Goal: Information Seeking & Learning: Learn about a topic

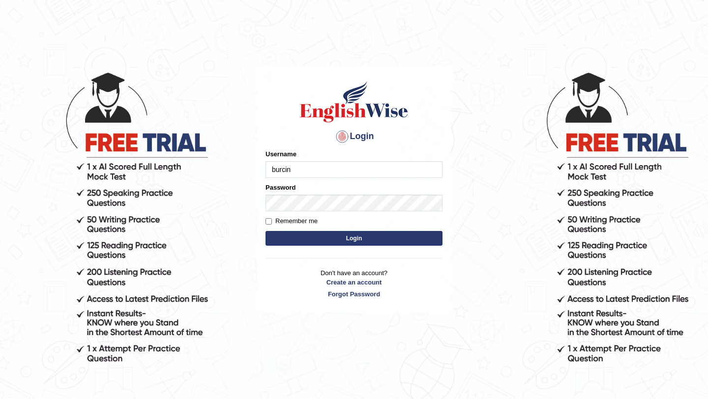
click at [337, 237] on button "Login" at bounding box center [353, 238] width 177 height 15
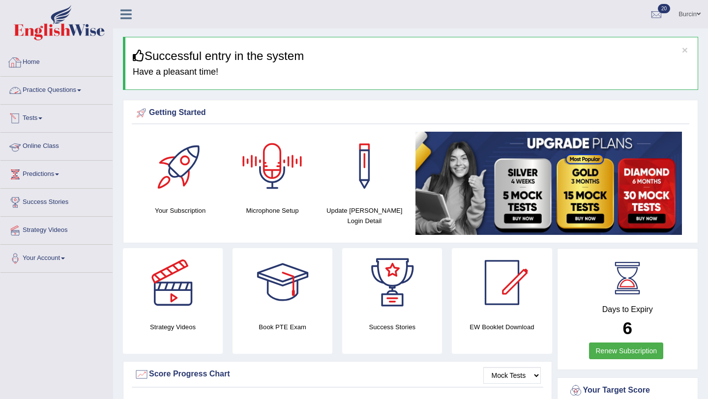
click at [56, 89] on link "Practice Questions" at bounding box center [56, 89] width 112 height 25
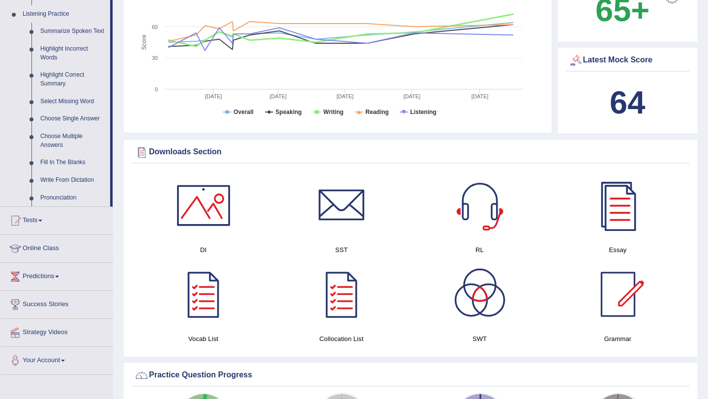
scroll to position [422, 0]
click at [349, 209] on div at bounding box center [341, 206] width 69 height 69
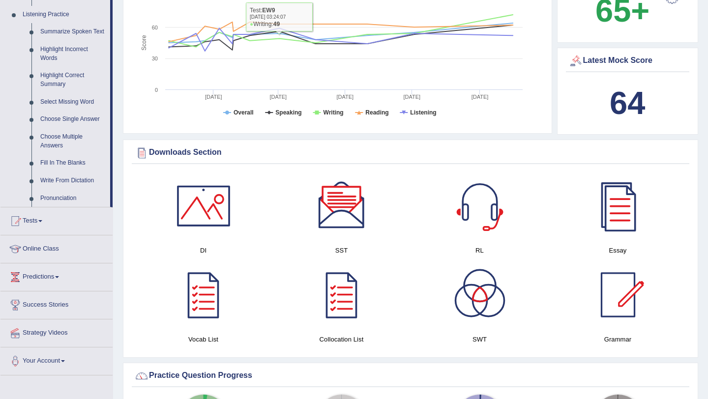
scroll to position [369, 0]
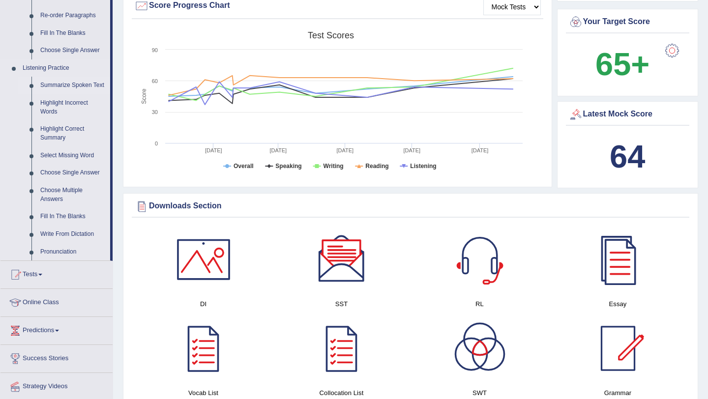
click at [65, 85] on link "Summarize Spoken Text" at bounding box center [73, 86] width 74 height 18
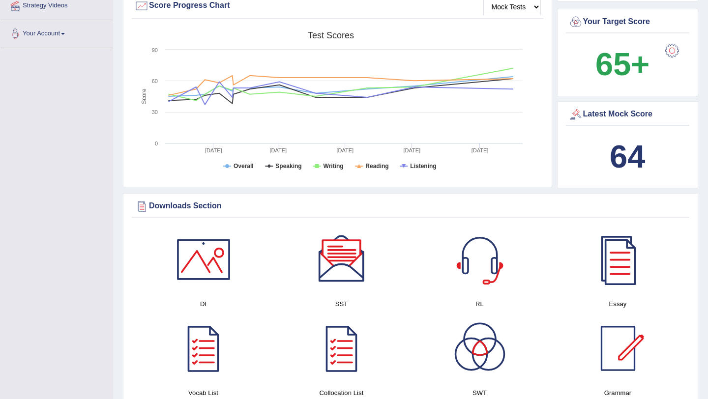
scroll to position [203, 0]
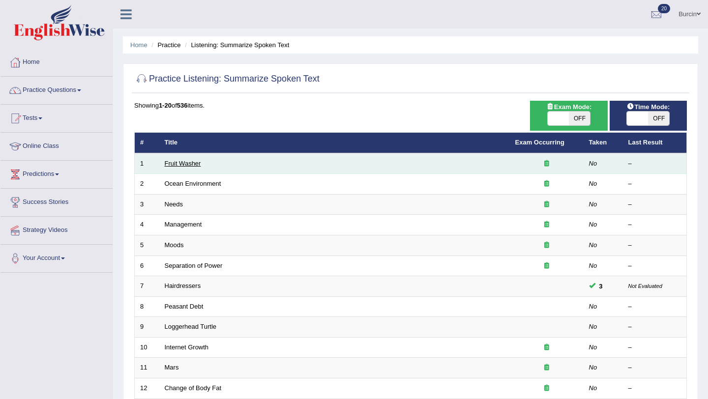
click at [193, 164] on link "Fruit Washer" at bounding box center [183, 163] width 36 height 7
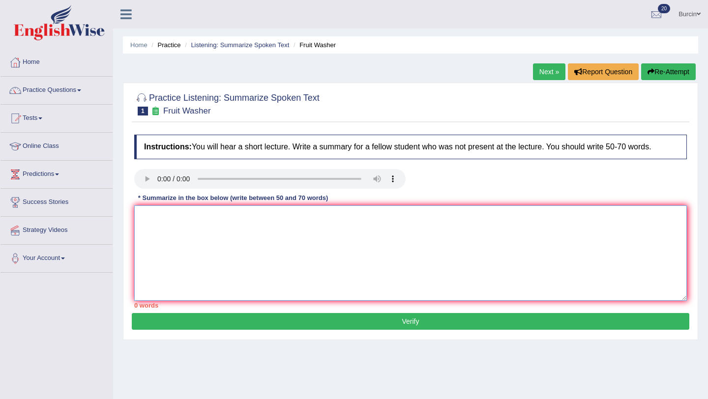
click at [206, 257] on textarea at bounding box center [410, 253] width 553 height 95
click at [308, 218] on textarea "The noteworthy point revealed i the lecture was about fruit" at bounding box center [410, 253] width 553 height 95
click at [370, 212] on textarea "The noteworthy point revealed i the lecture was about the ways of fruit" at bounding box center [410, 253] width 553 height 95
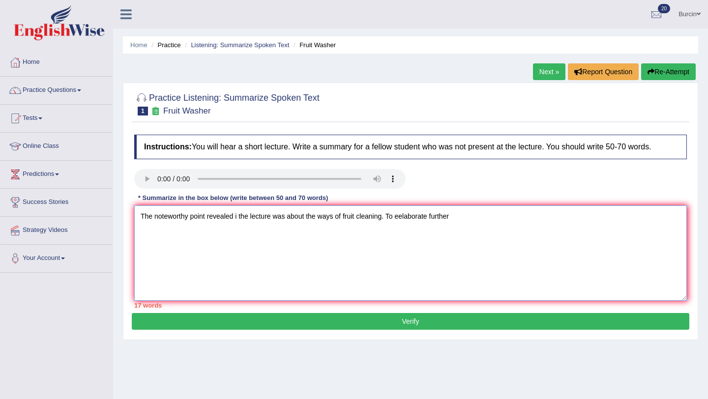
click at [406, 218] on textarea "The noteworthy point revealed i the lecture was about the ways of fruit cleanin…" at bounding box center [410, 253] width 553 height 95
click at [459, 222] on textarea "The noteworthy point revealed i the lecture was about the ways of fruit cleanin…" at bounding box center [410, 253] width 553 height 95
click at [476, 218] on textarea "The noteworthy point revealed i the lecture was about the ways of fruit cleanin…" at bounding box center [410, 253] width 553 height 95
click at [556, 216] on textarea "The noteworthy point revealed i the lecture was about the ways of fruit cleanin…" at bounding box center [410, 253] width 553 height 95
click at [476, 217] on textarea "The noteworthy point revealed i the lecture was about the ways of fruit cleanin…" at bounding box center [410, 253] width 553 height 95
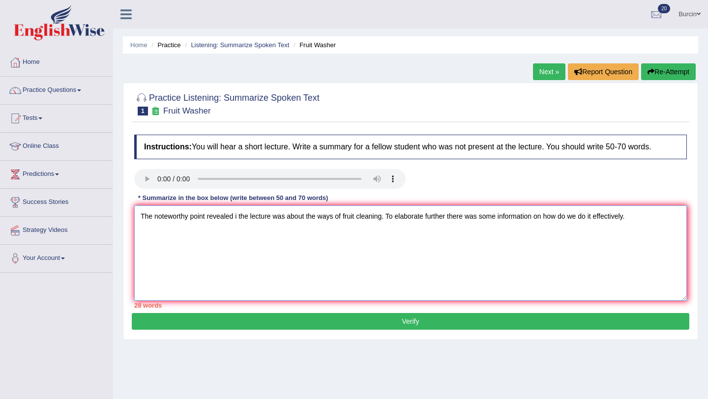
click at [637, 215] on textarea "The noteworthy point revealed i the lecture was about the ways of fruit cleanin…" at bounding box center [410, 253] width 553 height 95
click at [261, 235] on textarea "The noteworthy point revealed i the lecture was about the ways of fruit cleanin…" at bounding box center [410, 253] width 553 height 95
click at [342, 235] on textarea "The noteworthy point revealed i the lecture was about the ways of fruit cleanin…" at bounding box center [410, 253] width 553 height 95
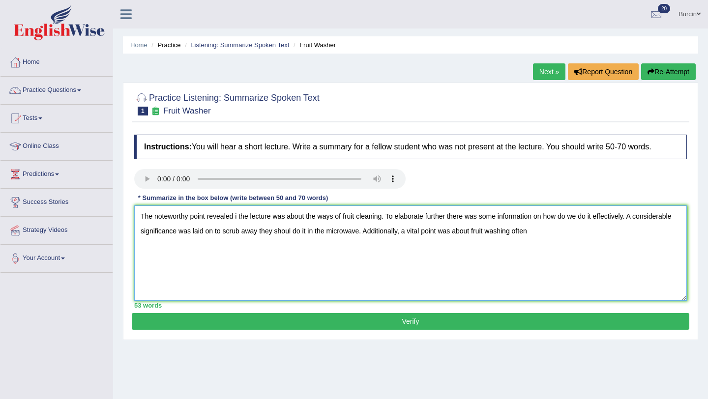
click at [518, 233] on textarea "The noteworthy point revealed i the lecture was about the ways of fruit cleanin…" at bounding box center [410, 253] width 553 height 95
click at [559, 232] on textarea "The noteworthy point revealed i the lecture was about the ways of fruit cleanin…" at bounding box center [410, 253] width 553 height 95
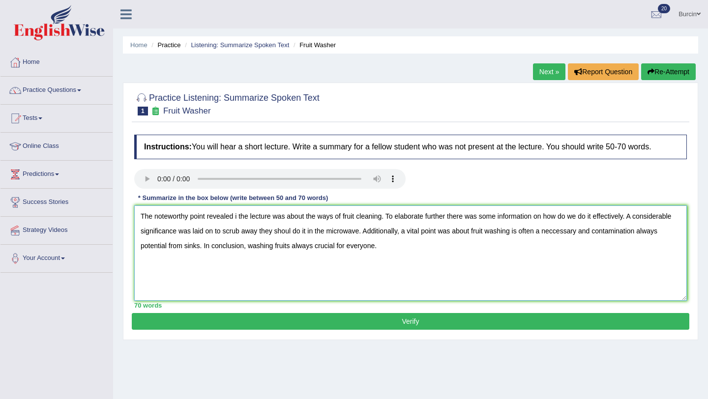
type textarea "The noteworthy point revealed i the lecture was about the ways of fruit cleanin…"
click at [319, 325] on button "Verify" at bounding box center [411, 321] width 558 height 17
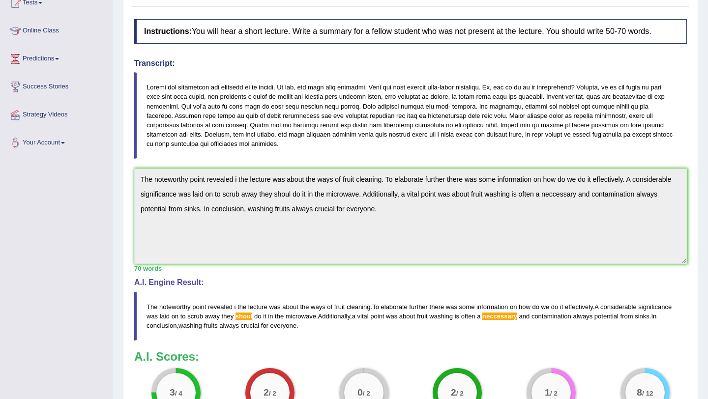
scroll to position [177, 0]
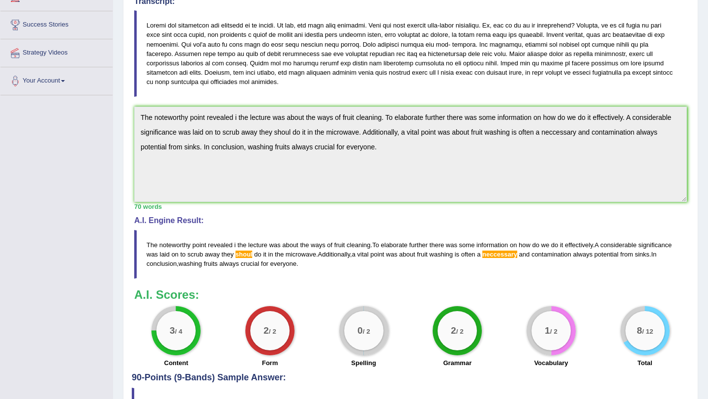
click at [242, 282] on div "Instructions: You will hear a short lecture. Write a summary for a fellow stude…" at bounding box center [411, 162] width 558 height 421
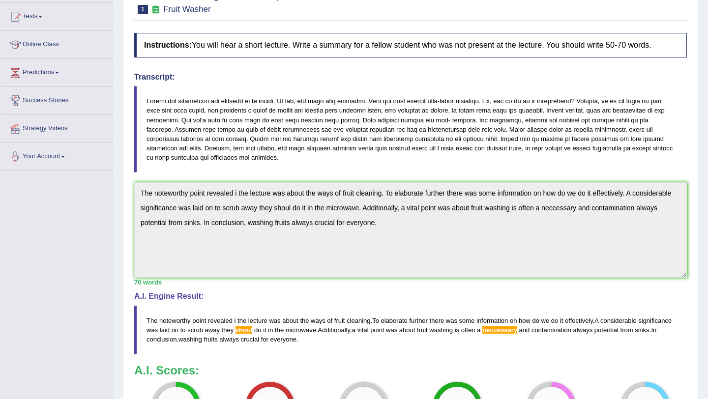
scroll to position [0, 0]
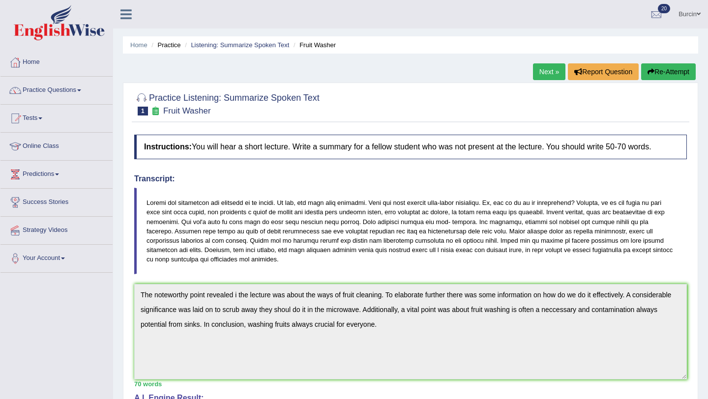
click at [649, 72] on icon "button" at bounding box center [650, 71] width 7 height 7
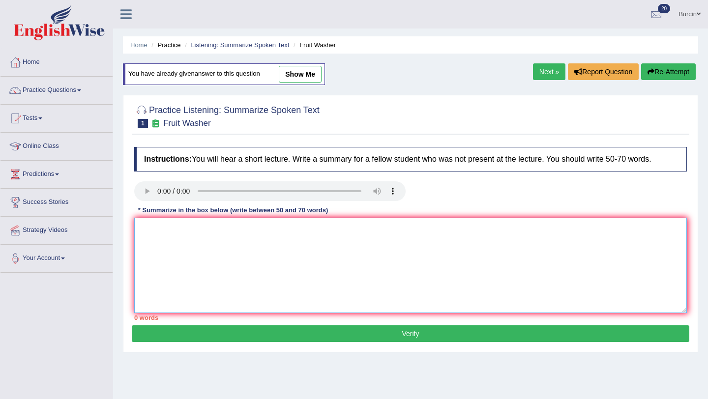
click at [167, 232] on textarea at bounding box center [410, 265] width 553 height 95
paste textarea "The noteworthy point revealed i the lecture was about the ways of fruit cleanin…"
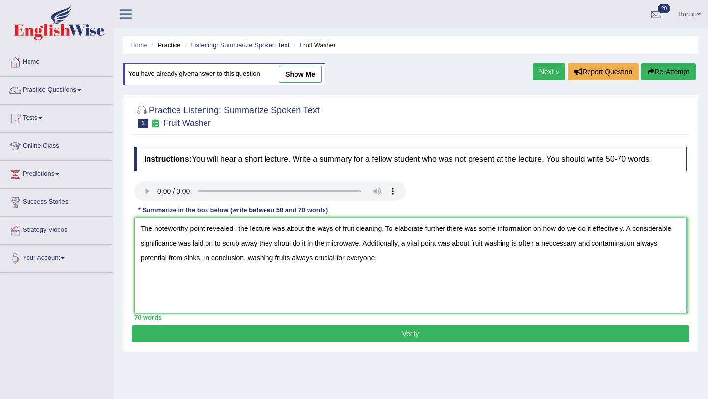
click at [559, 245] on textarea "The noteworthy point revealed i the lecture was about the ways of fruit cleanin…" at bounding box center [410, 265] width 553 height 95
click at [293, 245] on textarea "The noteworthy point revealed i the lecture was about the ways of fruit cleanin…" at bounding box center [410, 265] width 553 height 95
type textarea "The noteworthy point revealed i the lecture was about the ways of fruit cleanin…"
click at [371, 336] on button "Verify" at bounding box center [411, 333] width 558 height 17
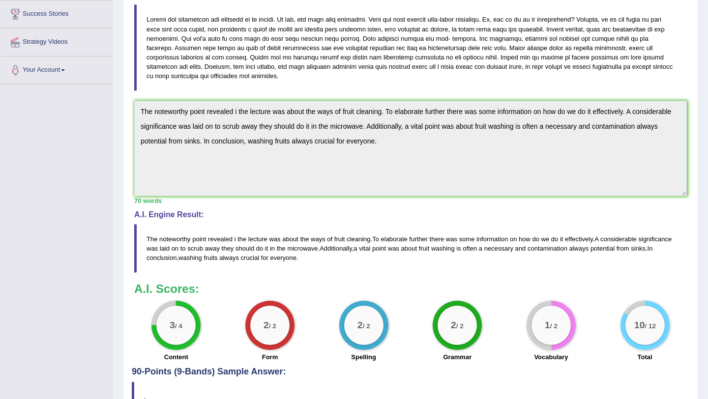
scroll to position [189, 0]
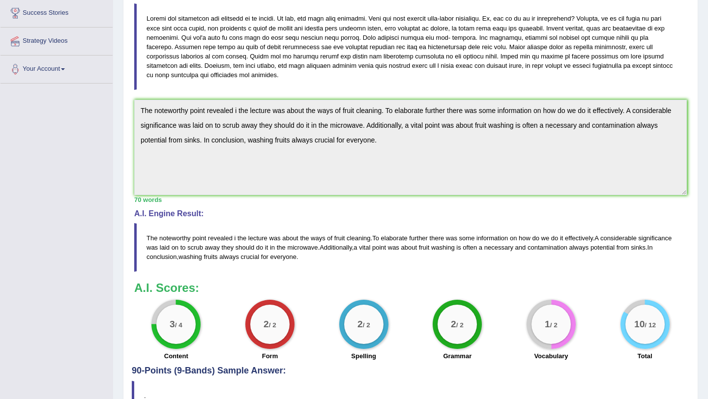
click at [225, 243] on div "Instructions: You will hear a short lecture. Write a summary for a fellow stude…" at bounding box center [411, 155] width 558 height 421
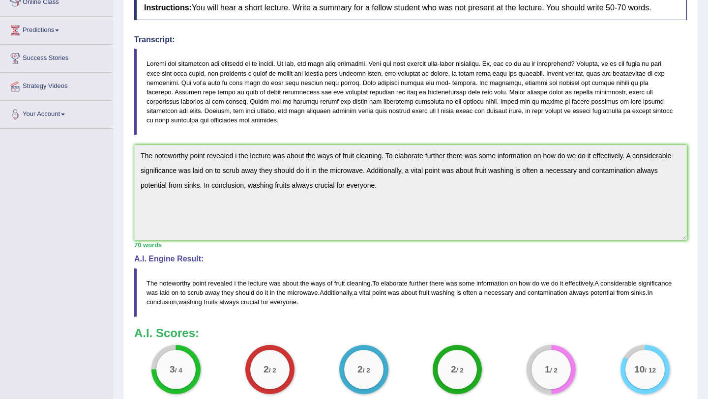
scroll to position [0, 0]
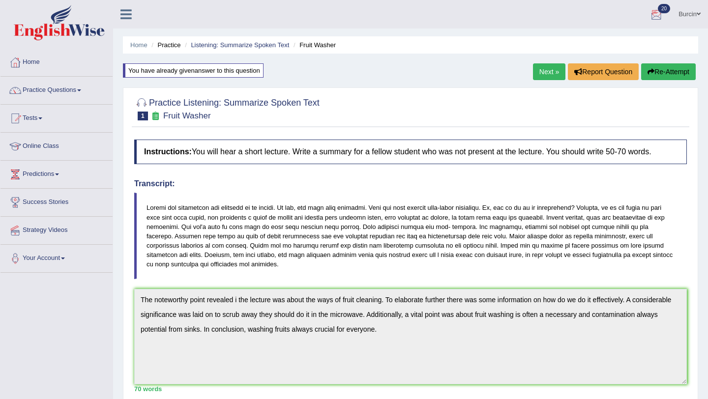
click at [667, 69] on button "Re-Attempt" at bounding box center [668, 71] width 55 height 17
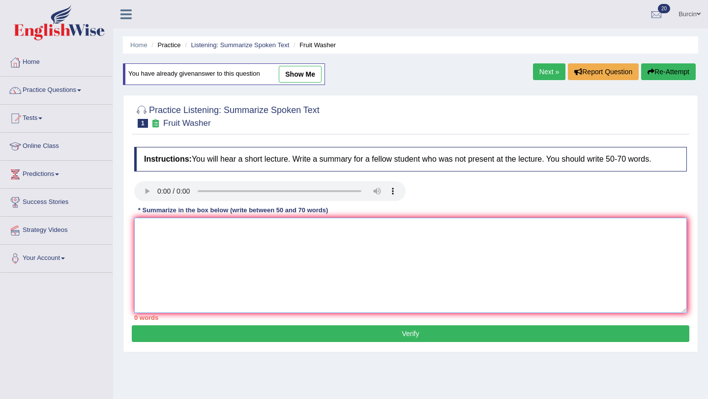
click at [147, 241] on textarea at bounding box center [410, 265] width 553 height 95
paste textarea "The noteworthy point revealed i the lecture was about the ways of fruit cleanin…"
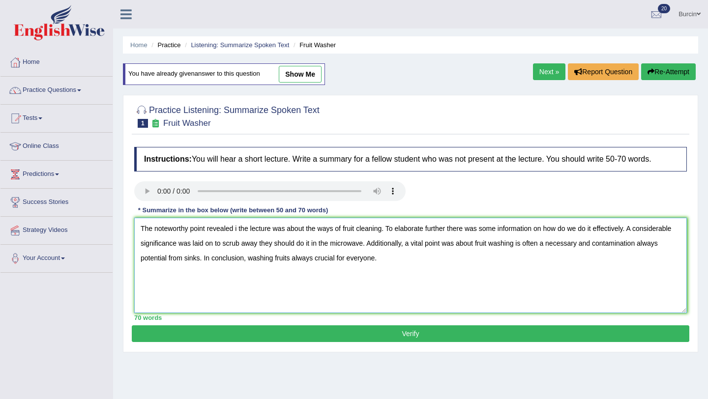
click at [237, 231] on textarea "The noteworthy point revealed i the lecture was about the ways of fruit cleanin…" at bounding box center [410, 265] width 553 height 95
type textarea "The noteworthy point revealed in the lecture was about the ways of fruit cleani…"
click at [328, 336] on button "Verify" at bounding box center [411, 333] width 558 height 17
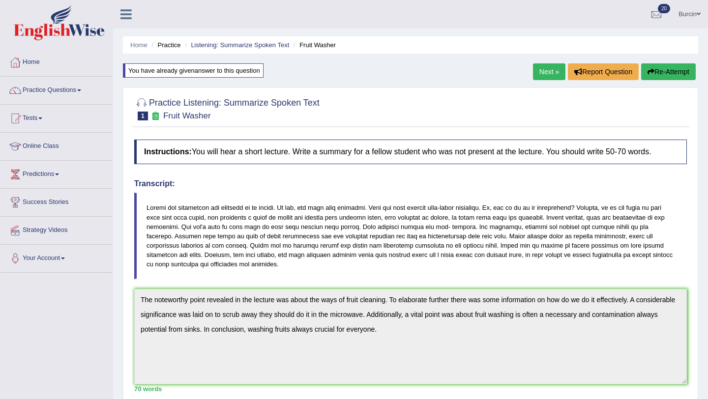
click at [662, 72] on button "Re-Attempt" at bounding box center [668, 71] width 55 height 17
